Goal: Use online tool/utility: Utilize a website feature to perform a specific function

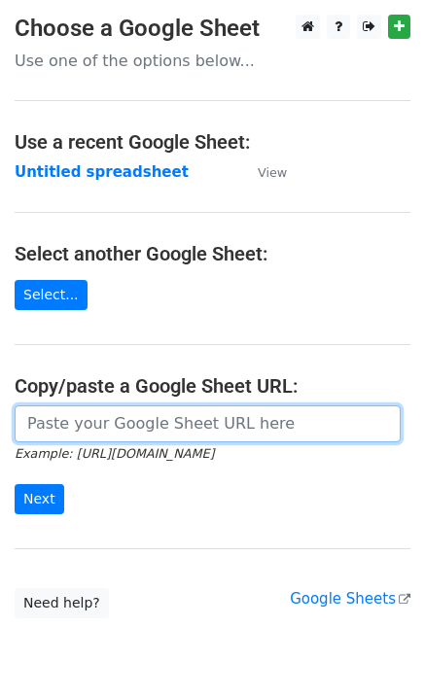
click at [53, 428] on input "url" at bounding box center [208, 423] width 386 height 37
paste input "[URL][DOMAIN_NAME]"
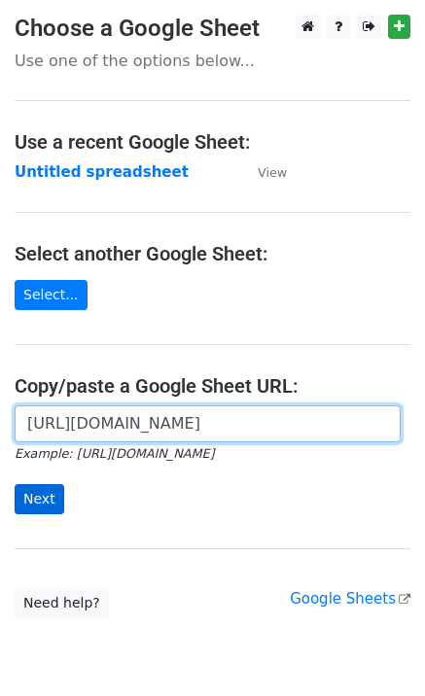
scroll to position [0, 423]
type input "https://docs.google.com/spreadsheets/d/1LYdunFlblHZdN8WR3OqkqyLQz1LdzJpP27tNL4z…"
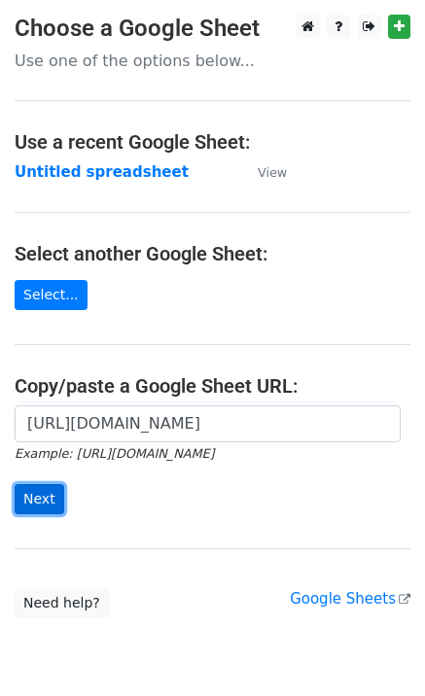
scroll to position [0, 0]
click at [35, 505] on input "Next" at bounding box center [40, 499] width 50 height 30
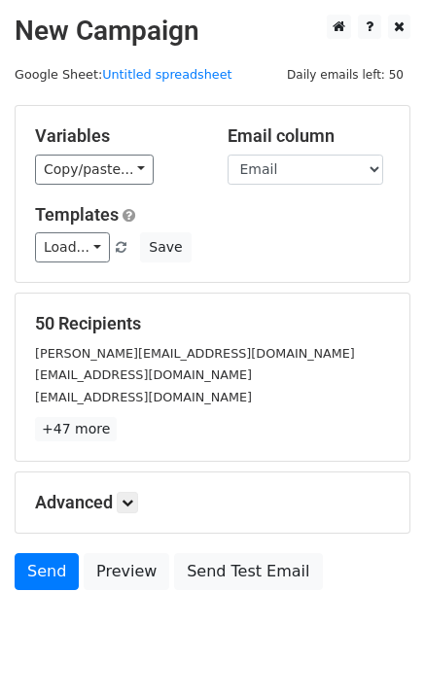
click at [61, 227] on div "Templates Load... Please take time to read. I'm waiting. Your First Left Chest …" at bounding box center [212, 233] width 384 height 59
drag, startPoint x: 70, startPoint y: 240, endPoint x: 81, endPoint y: 257, distance: 19.7
click at [70, 241] on link "Load..." at bounding box center [72, 247] width 75 height 30
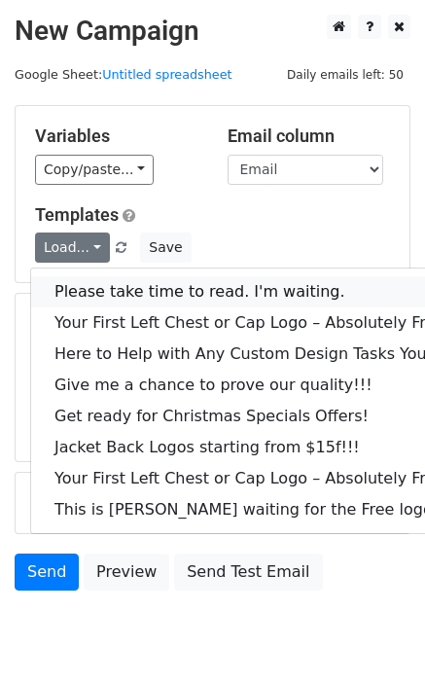
click at [93, 294] on link "Please take time to read. I'm waiting." at bounding box center [263, 291] width 464 height 31
